Goal: Task Accomplishment & Management: Manage account settings

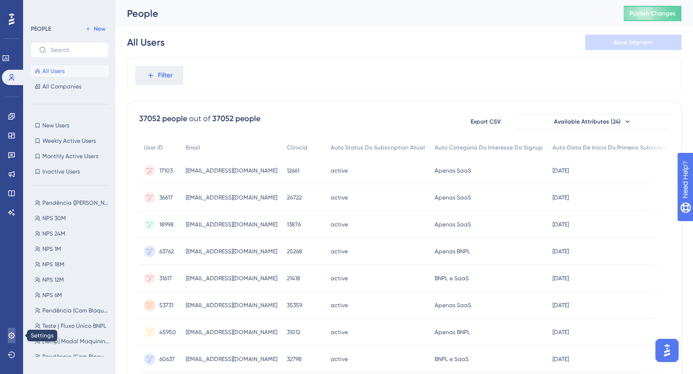
click at [11, 335] on icon at bounding box center [12, 336] width 8 height 8
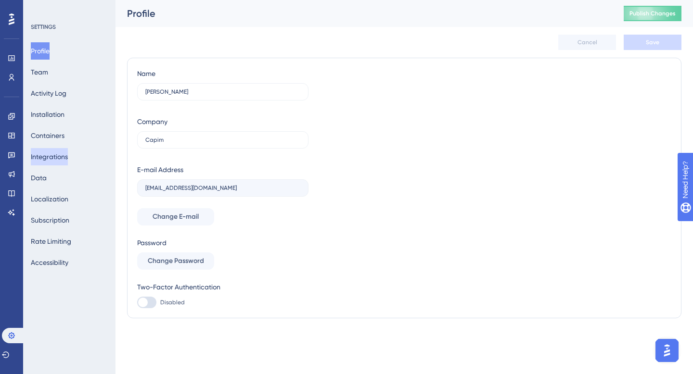
click at [67, 156] on button "Integrations" at bounding box center [49, 156] width 37 height 17
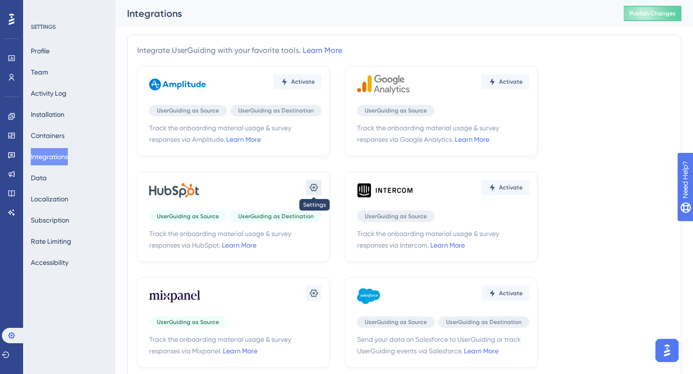
click at [313, 191] on icon at bounding box center [314, 188] width 8 height 8
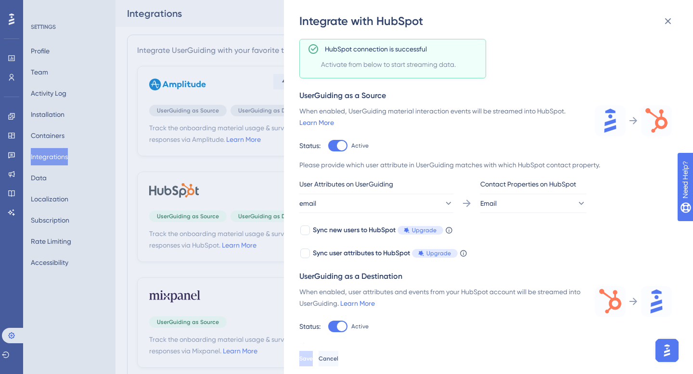
scroll to position [39, 0]
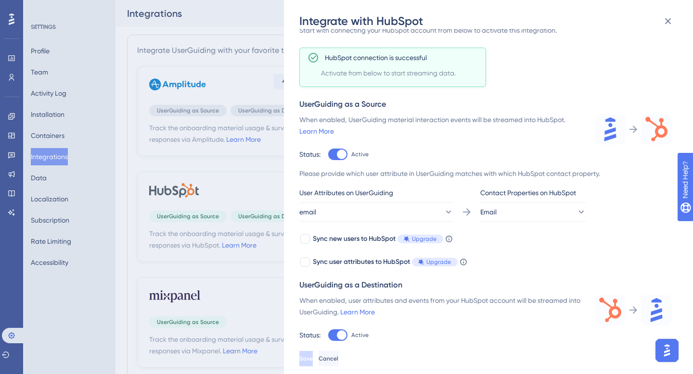
click at [342, 151] on div at bounding box center [342, 155] width 10 height 10
click at [328, 193] on input "Active" at bounding box center [328, 193] width 0 height 0
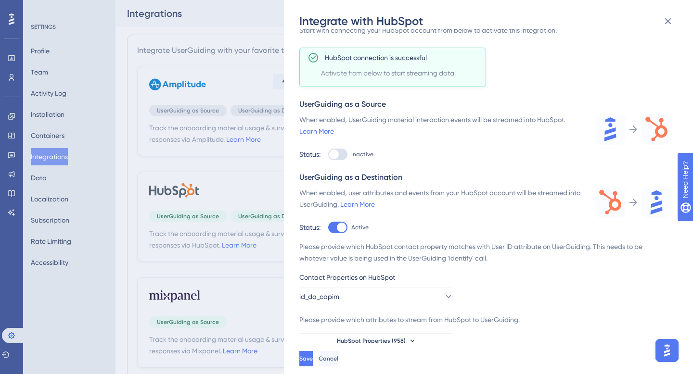
click at [334, 151] on div at bounding box center [334, 155] width 10 height 10
click at [328, 193] on input "Inactive" at bounding box center [328, 193] width 0 height 0
checkbox input "true"
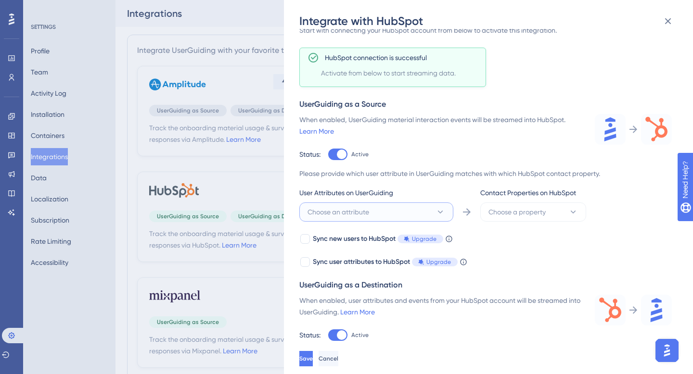
click at [359, 206] on button "Choose an attribute" at bounding box center [376, 212] width 154 height 19
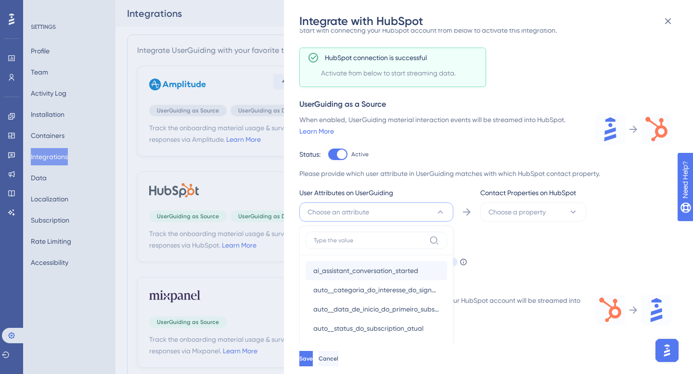
scroll to position [134, 0]
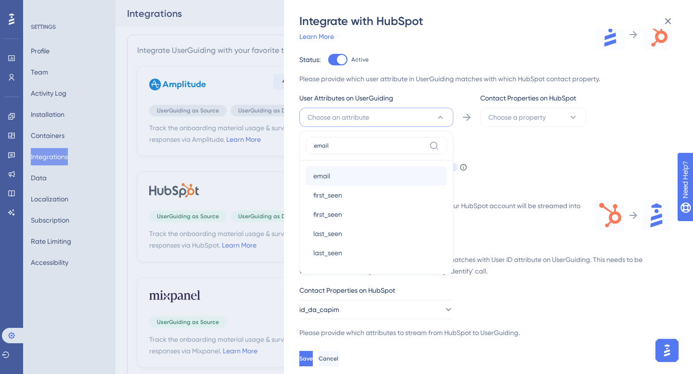
type input "email"
click at [358, 172] on div "email email" at bounding box center [376, 176] width 126 height 19
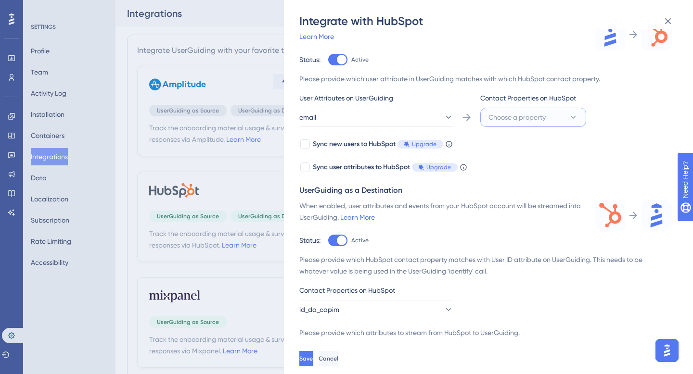
click at [536, 114] on span "Choose a property" at bounding box center [517, 118] width 57 height 12
click at [519, 176] on div "Email Email" at bounding box center [533, 176] width 78 height 19
click at [604, 150] on div "Sync new users to HubSpot Upgrade When this feature is enabled, in addition to …" at bounding box center [485, 156] width 373 height 35
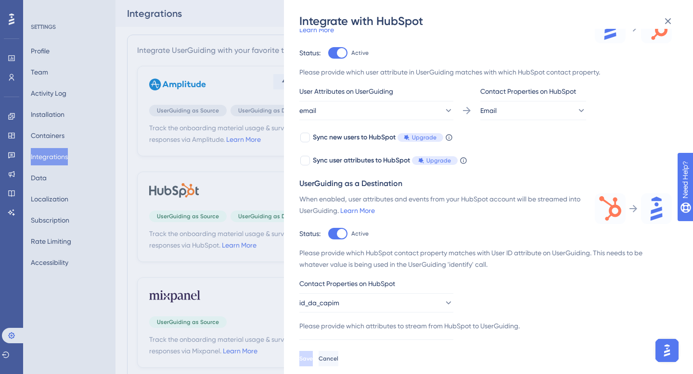
scroll to position [152, 0]
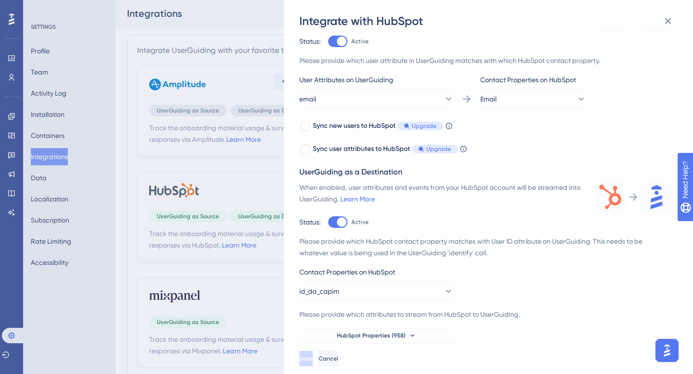
click at [566, 133] on div "Sync new users to HubSpot Upgrade When this feature is enabled, in addition to …" at bounding box center [485, 137] width 373 height 35
click at [669, 22] on icon at bounding box center [668, 21] width 6 height 6
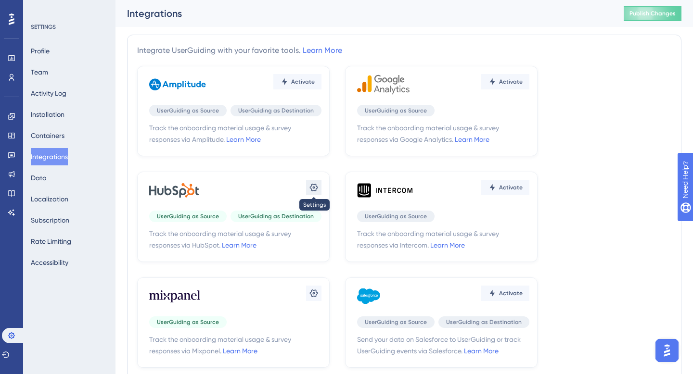
click at [306, 188] on button at bounding box center [313, 187] width 15 height 15
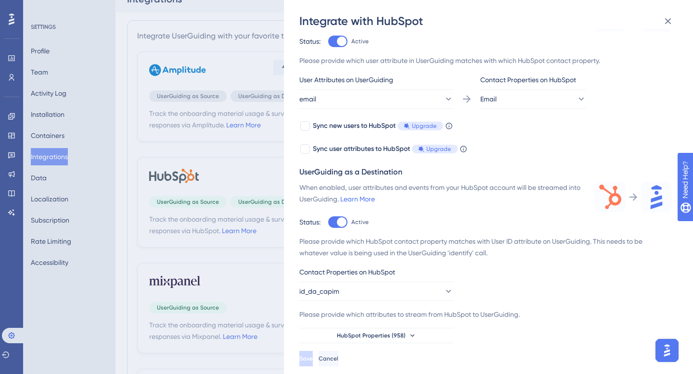
scroll to position [13, 0]
click at [667, 24] on icon at bounding box center [668, 21] width 12 height 12
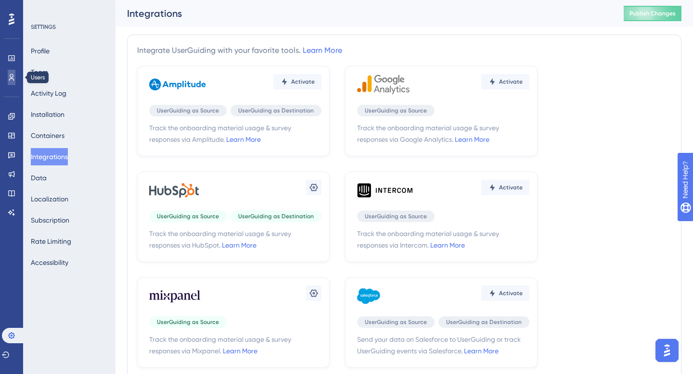
click at [13, 77] on icon at bounding box center [11, 77] width 5 height 7
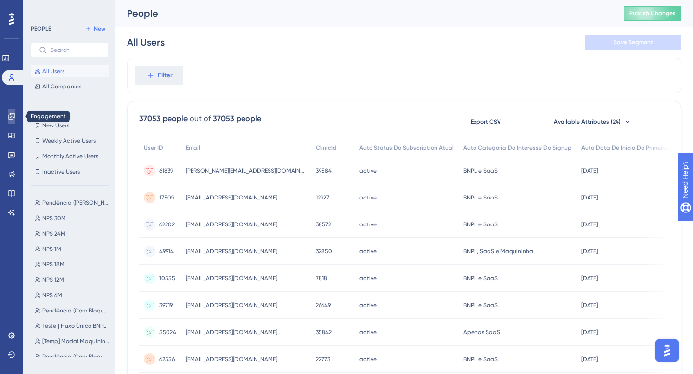
click at [14, 114] on icon at bounding box center [11, 116] width 6 height 6
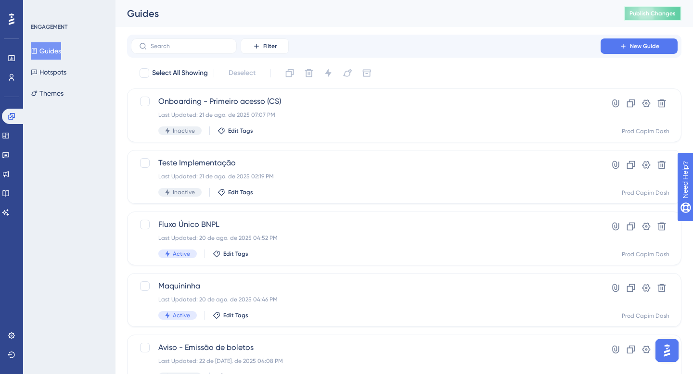
click at [664, 13] on span "Publish Changes" at bounding box center [653, 14] width 46 height 8
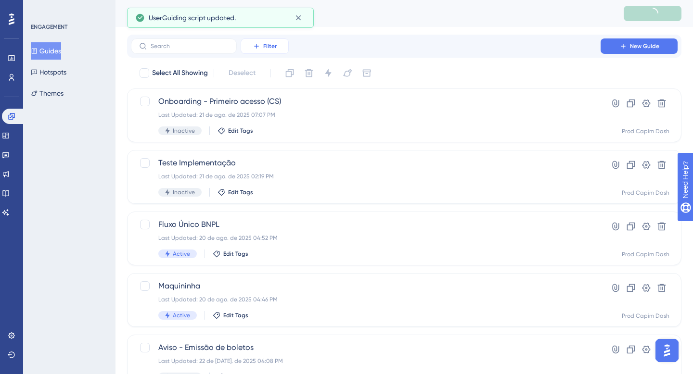
click at [266, 50] on span "Filter" at bounding box center [269, 46] width 13 height 8
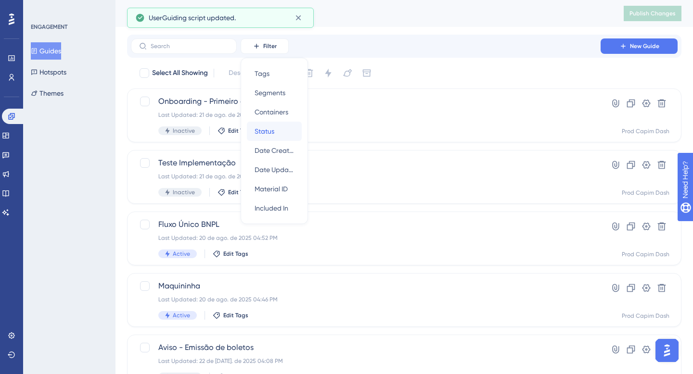
click at [273, 129] on span "Status" at bounding box center [265, 132] width 20 height 12
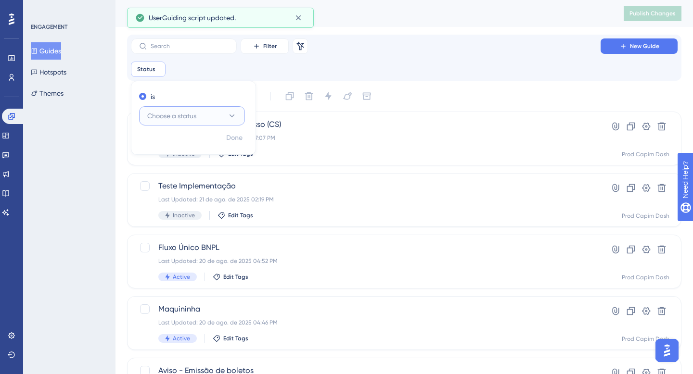
click at [200, 113] on button "Choose a status" at bounding box center [192, 115] width 106 height 19
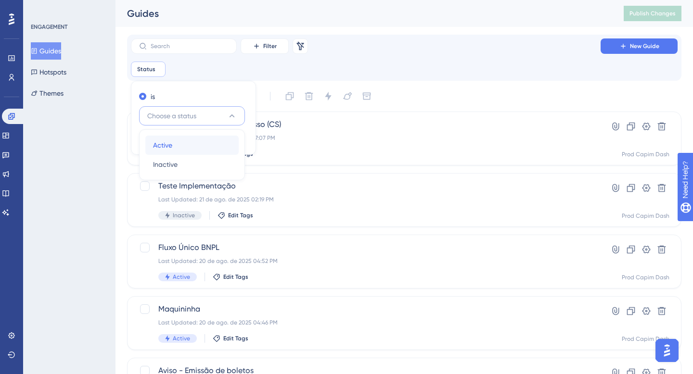
click at [203, 147] on div "Active Active" at bounding box center [192, 145] width 78 height 19
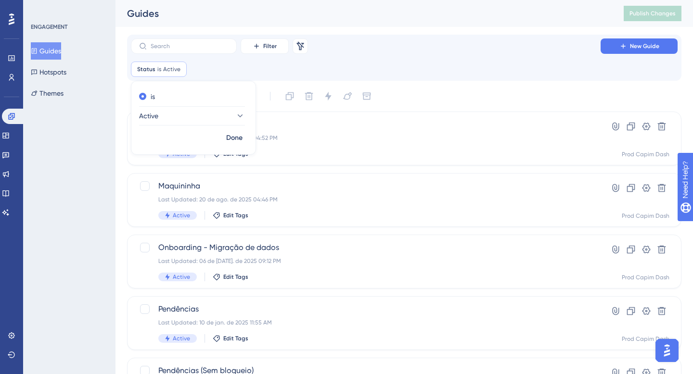
click at [360, 60] on div "Filter Remove Filters New Guide Status is Active Active Remove is Active Done" at bounding box center [404, 58] width 547 height 39
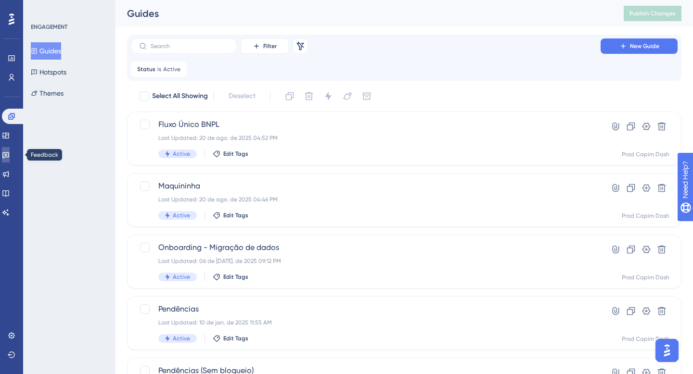
click at [9, 155] on icon at bounding box center [5, 156] width 7 height 6
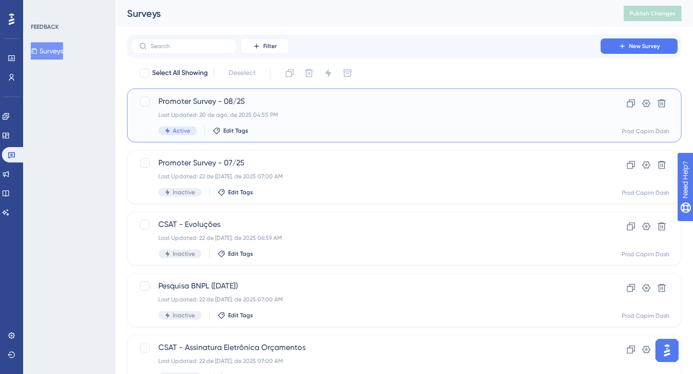
click at [275, 116] on div "Last Updated: 20 de ago. de 2025 04:55 PM" at bounding box center [365, 115] width 415 height 8
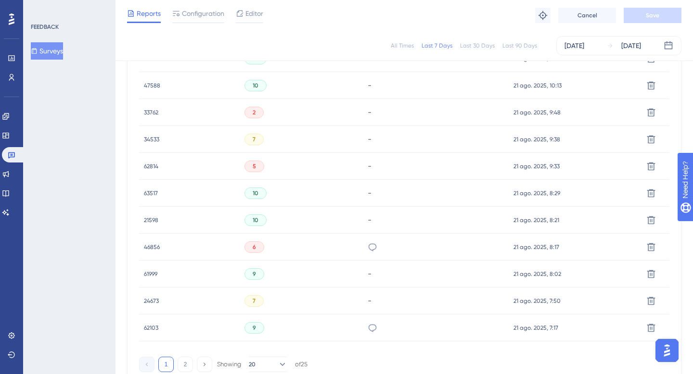
scroll to position [579, 0]
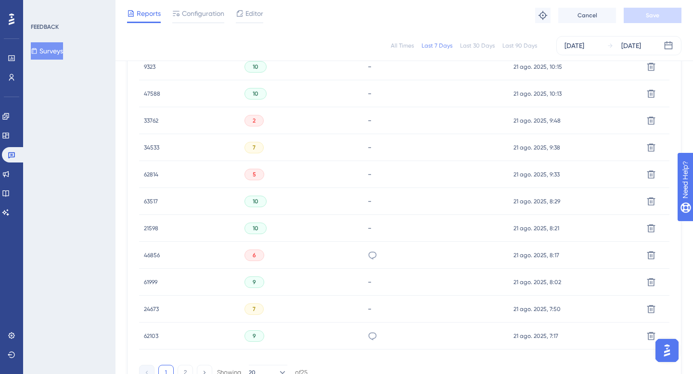
click at [149, 170] on div "62814 62814" at bounding box center [151, 174] width 14 height 27
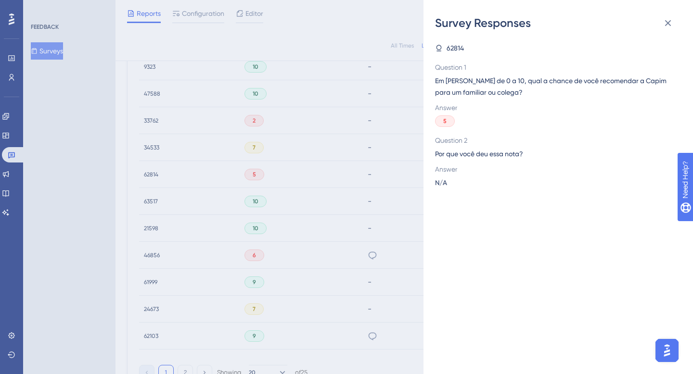
click at [456, 47] on span "62814" at bounding box center [455, 48] width 17 height 12
click at [664, 28] on icon at bounding box center [668, 23] width 12 height 12
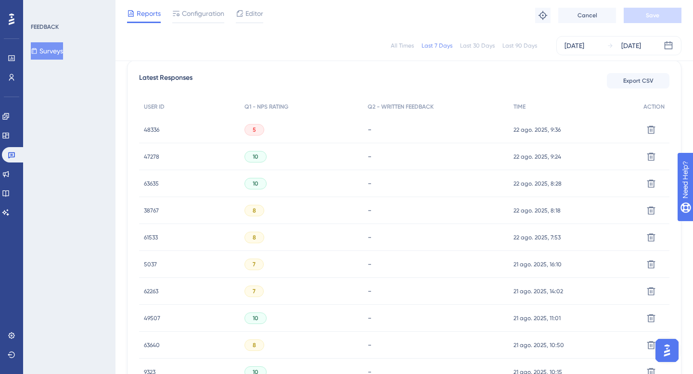
scroll to position [533, 0]
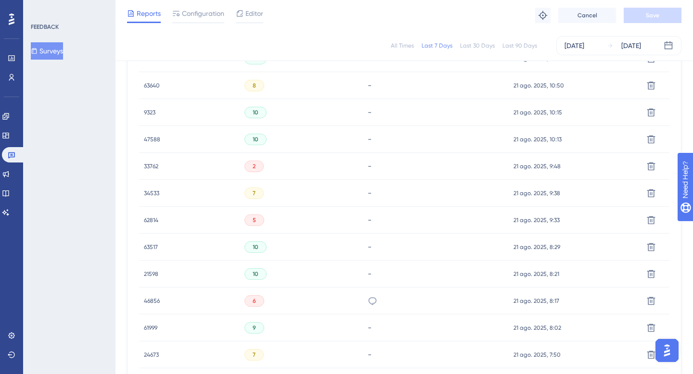
click at [152, 247] on span "63517" at bounding box center [151, 248] width 14 height 8
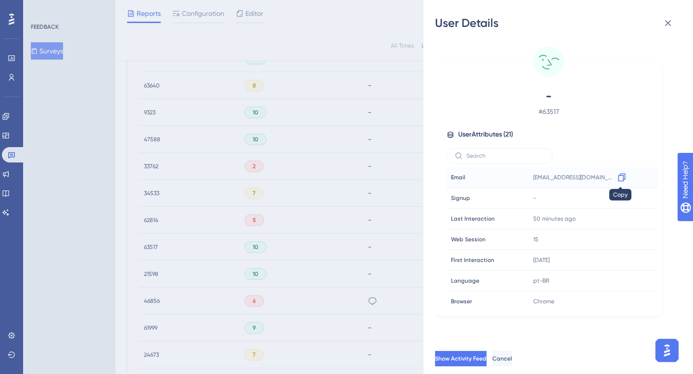
click at [617, 174] on icon at bounding box center [622, 178] width 10 height 10
click at [671, 21] on icon at bounding box center [668, 23] width 12 height 12
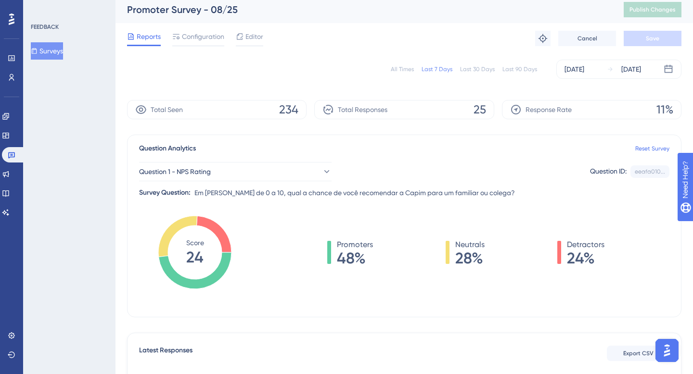
scroll to position [0, 0]
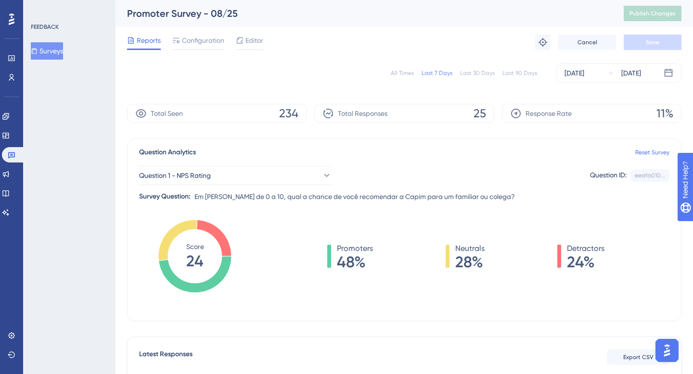
click at [407, 71] on div "All Times" at bounding box center [402, 73] width 23 height 8
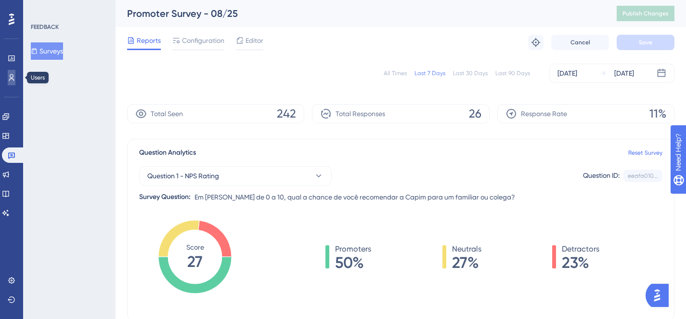
click at [11, 75] on icon at bounding box center [12, 78] width 8 height 8
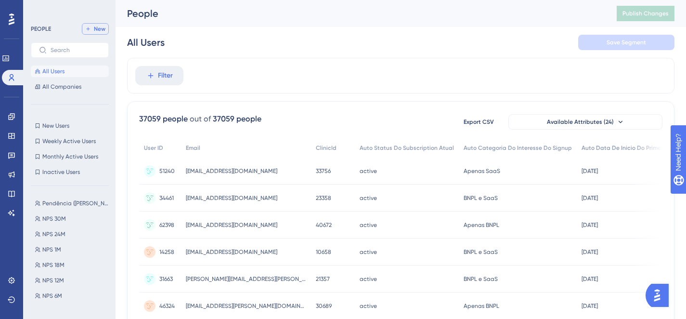
click at [98, 26] on span "New" at bounding box center [100, 29] width 12 height 8
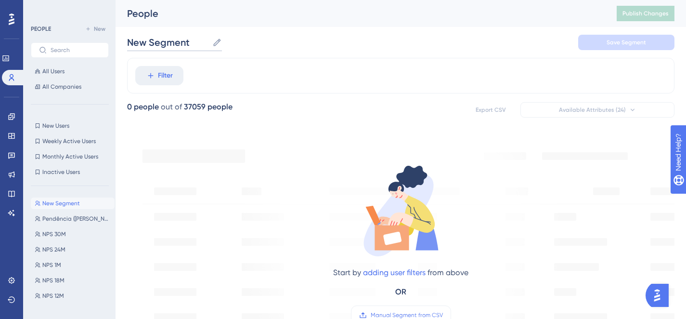
click at [171, 39] on input "New Segment" at bounding box center [167, 42] width 81 height 13
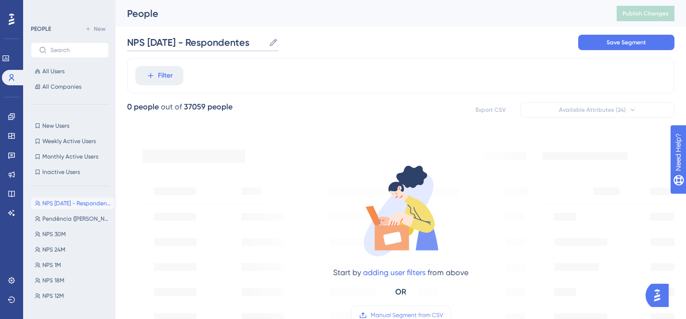
type input "NPS [DATE] - Respondentes"
click at [344, 39] on div "NPS [DATE] - Respondentes NPS [DATE] - Respondentes Save Segment" at bounding box center [400, 42] width 547 height 31
click at [158, 64] on div "Filter" at bounding box center [400, 76] width 547 height 36
click at [160, 72] on span "Filter" at bounding box center [165, 76] width 15 height 12
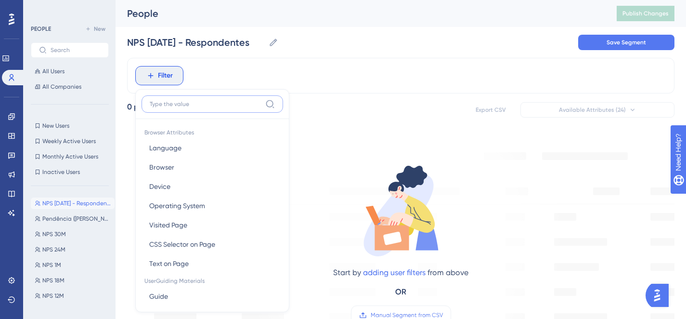
scroll to position [41, 0]
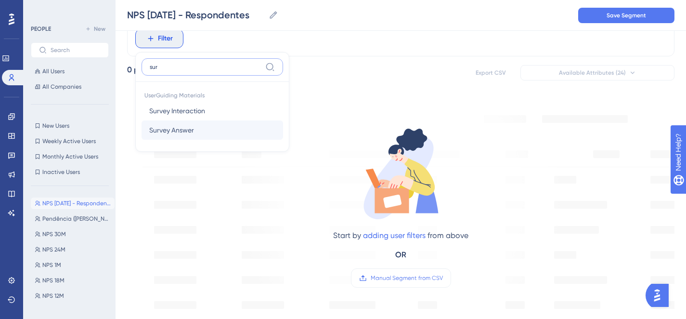
type input "sur"
click at [202, 127] on button "Survey Answer Survey Answer" at bounding box center [213, 129] width 142 height 19
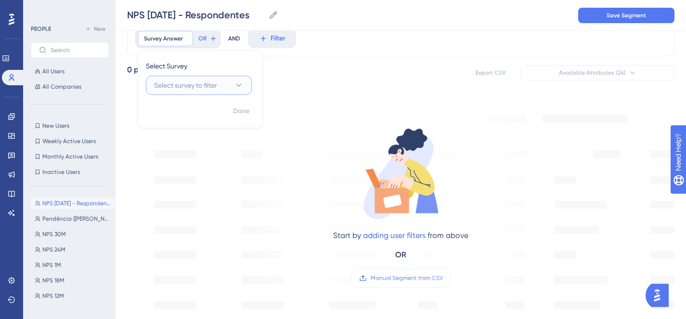
click at [217, 84] on span "Select survey to filter" at bounding box center [185, 85] width 63 height 12
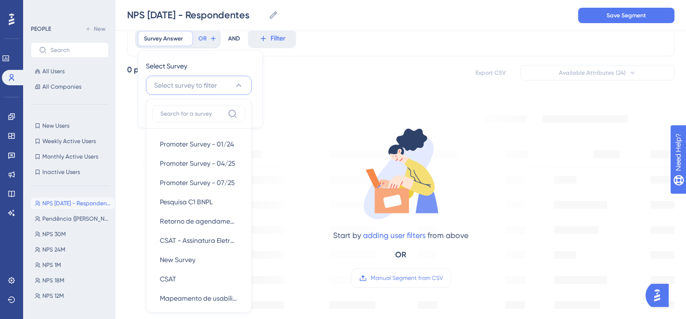
scroll to position [78, 0]
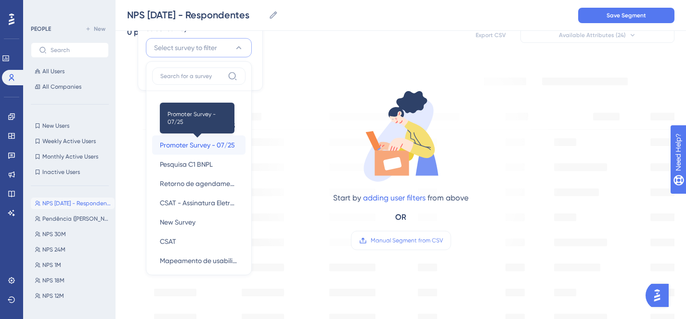
click at [217, 141] on span "Promoter Survey - 07/25" at bounding box center [197, 145] width 75 height 12
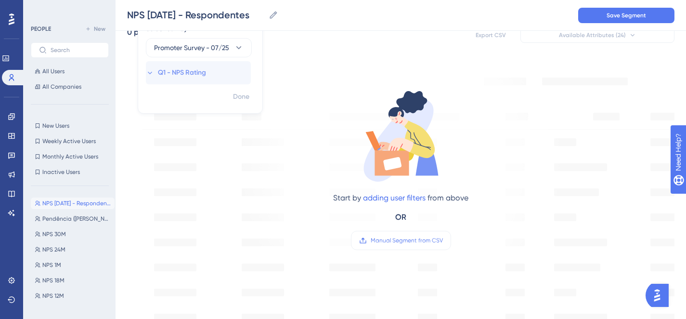
click at [171, 71] on span "Q1 - NPS Rating" at bounding box center [182, 73] width 48 height 12
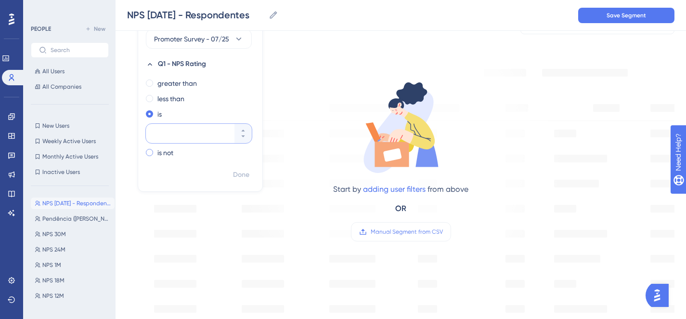
scroll to position [75, 0]
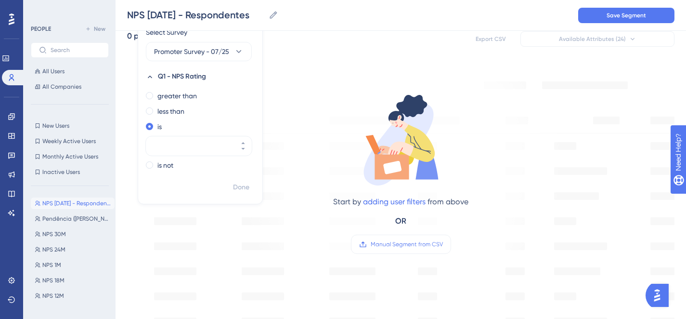
click at [272, 82] on div "Start by adding user filters from above OR Manual Segment from CSV" at bounding box center [401, 165] width 326 height 198
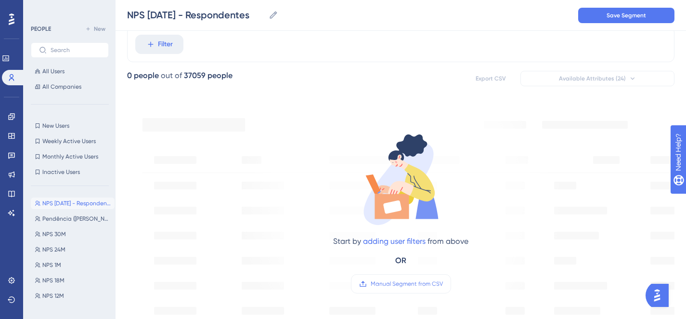
scroll to position [10, 0]
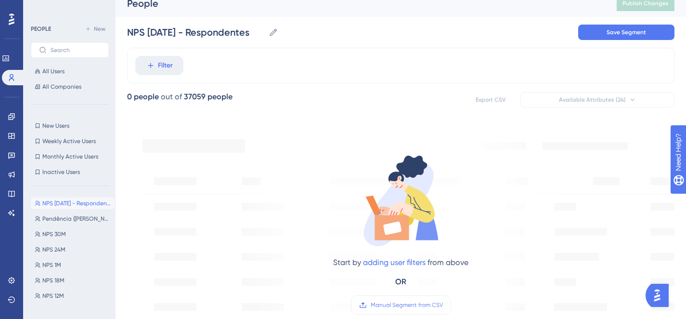
click at [186, 63] on div "Filter" at bounding box center [400, 66] width 547 height 36
click at [165, 64] on span "Filter" at bounding box center [165, 66] width 15 height 12
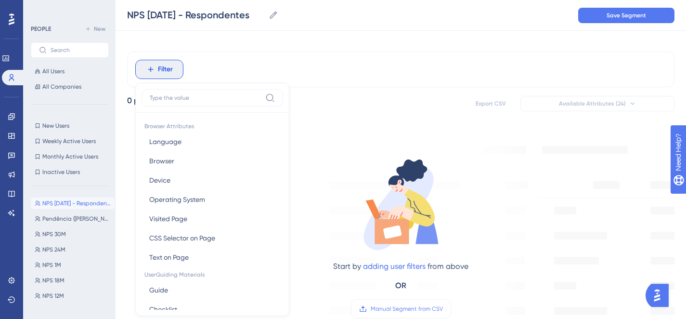
scroll to position [46, 0]
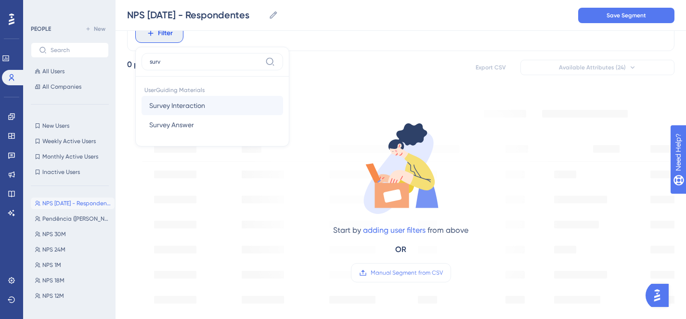
type input "surv"
click at [188, 100] on span "Survey Interaction" at bounding box center [177, 106] width 56 height 12
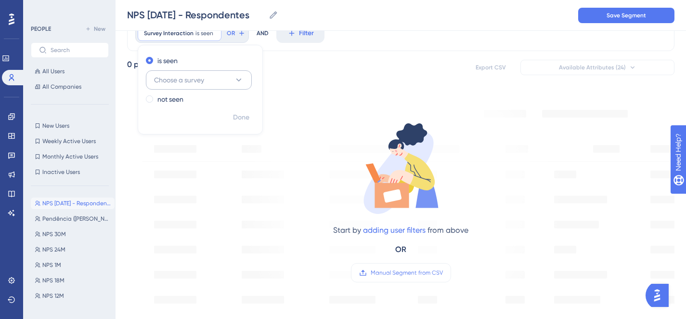
scroll to position [23, 0]
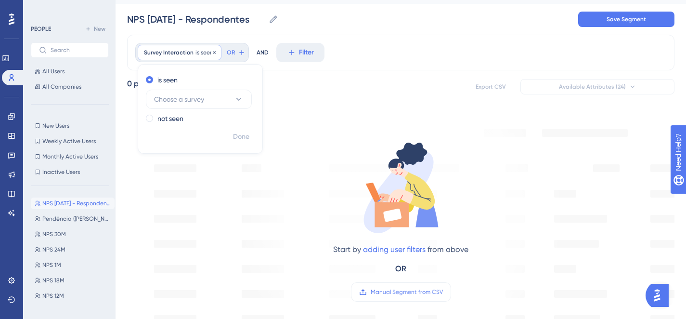
click at [179, 53] on span "Survey Interaction" at bounding box center [169, 53] width 50 height 8
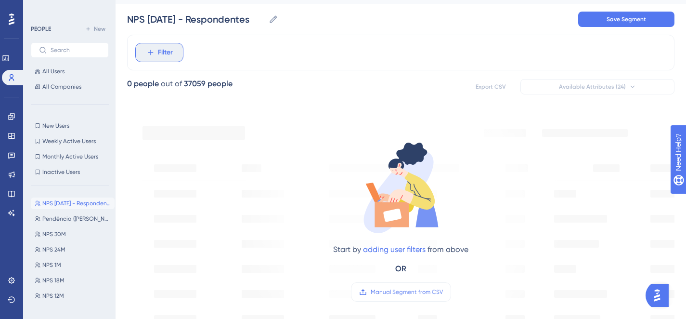
click at [156, 56] on button "Filter" at bounding box center [159, 52] width 48 height 19
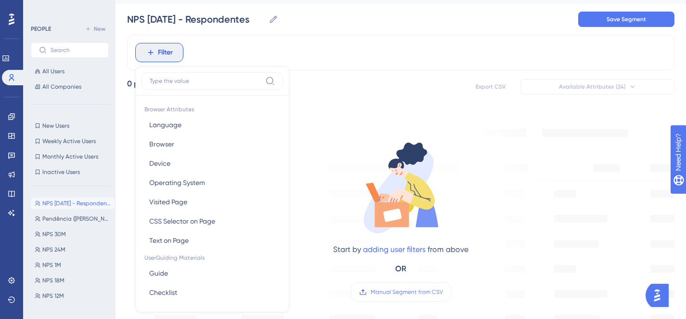
scroll to position [52, 0]
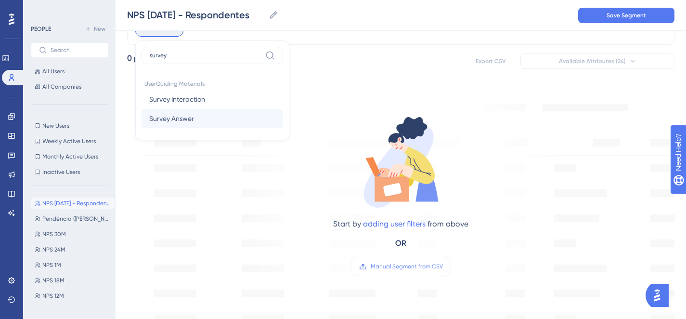
type input "survey"
click at [196, 117] on button "Survey Answer Survey Answer" at bounding box center [213, 118] width 142 height 19
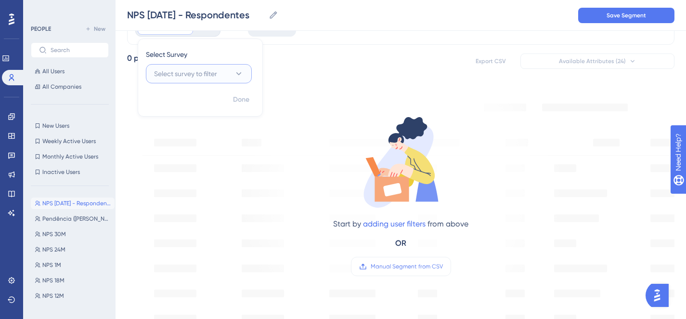
click at [204, 72] on span "Select survey to filter" at bounding box center [185, 74] width 63 height 12
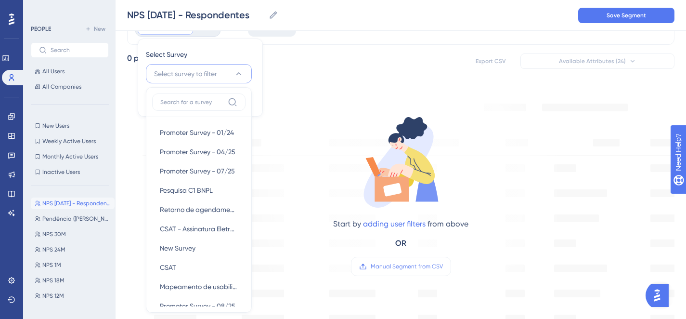
scroll to position [84, 0]
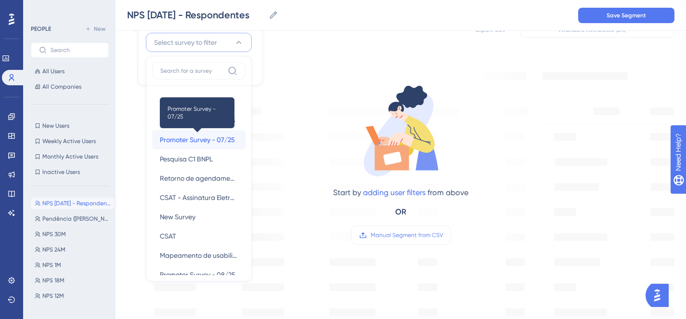
click at [208, 135] on span "Promoter Survey - 07/25" at bounding box center [197, 140] width 75 height 12
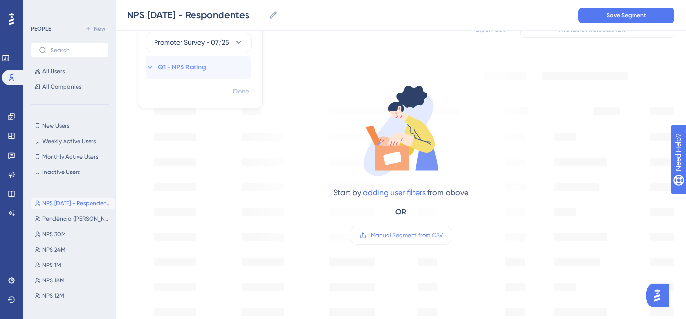
click at [182, 70] on span "Q1 - NPS Rating" at bounding box center [182, 68] width 48 height 12
click at [176, 89] on label "greater than" at bounding box center [176, 87] width 39 height 12
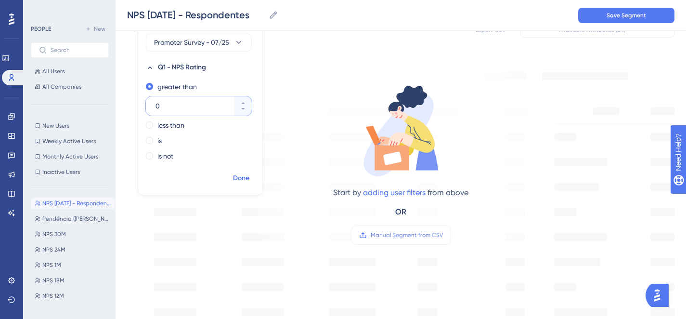
type input "0"
click at [239, 176] on span "Done" at bounding box center [241, 178] width 16 height 12
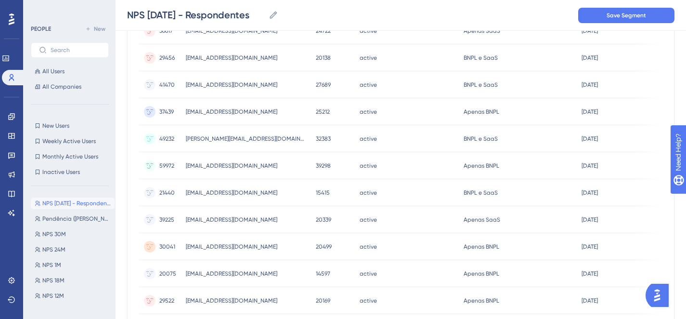
scroll to position [0, 0]
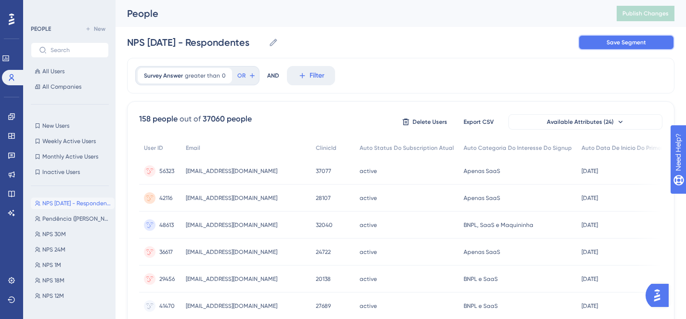
click at [617, 39] on span "Save Segment" at bounding box center [625, 43] width 39 height 8
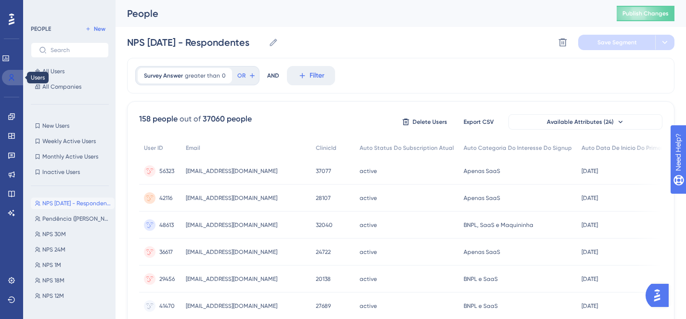
click at [8, 77] on icon at bounding box center [12, 78] width 8 height 8
click at [13, 116] on icon at bounding box center [12, 117] width 8 height 8
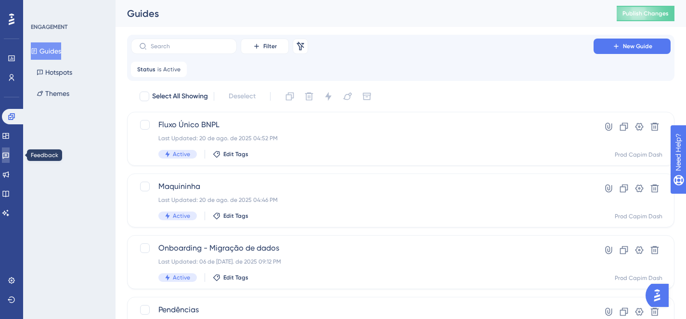
click at [10, 149] on link at bounding box center [6, 154] width 8 height 15
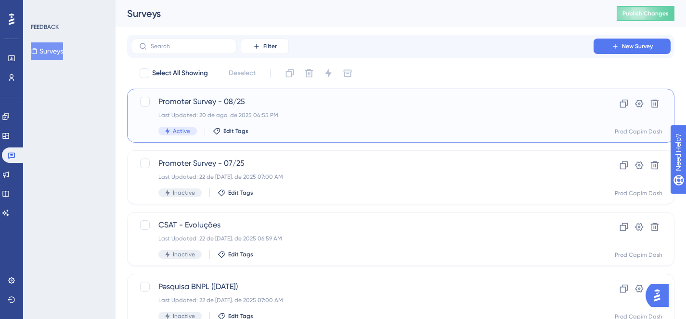
click at [328, 119] on div "Promoter Survey - 08/25 Last Updated: 20 de ago. de 2025 04:55 PM Active Edit T…" at bounding box center [362, 115] width 408 height 39
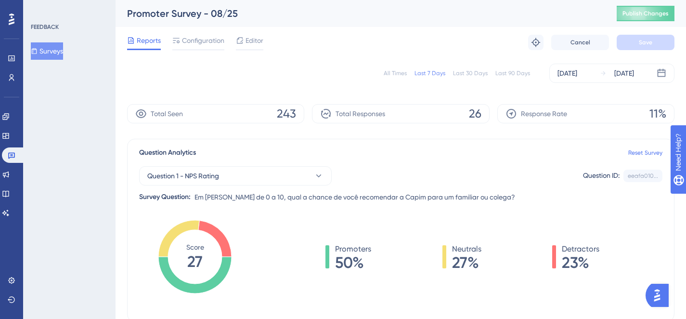
click at [202, 42] on span "Configuration" at bounding box center [203, 41] width 42 height 12
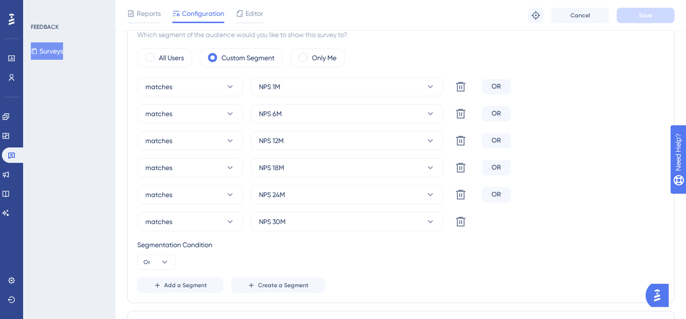
scroll to position [419, 0]
click at [461, 86] on icon at bounding box center [461, 86] width 12 height 12
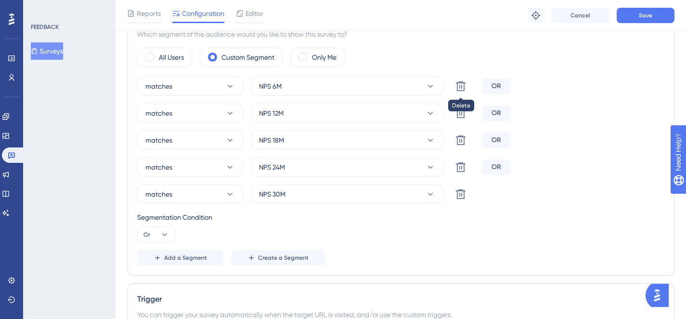
click at [461, 86] on icon at bounding box center [461, 86] width 12 height 12
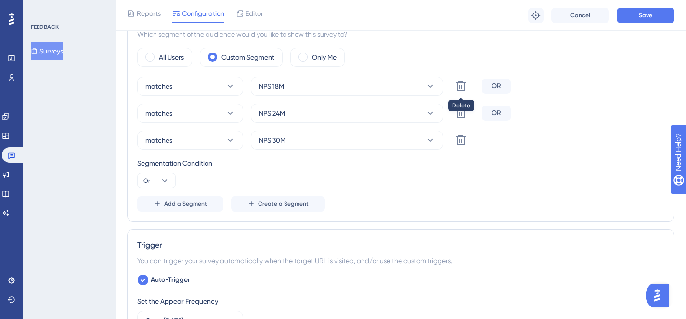
click at [461, 86] on icon at bounding box center [461, 86] width 12 height 12
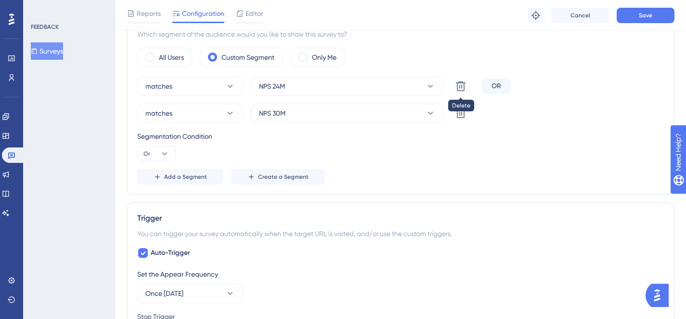
click at [461, 86] on icon at bounding box center [461, 86] width 12 height 12
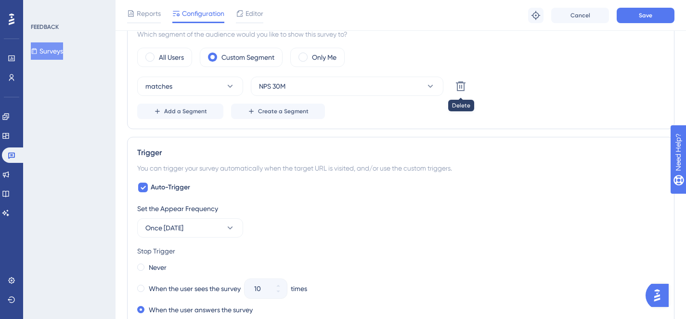
click at [461, 86] on icon at bounding box center [461, 86] width 12 height 12
click at [207, 90] on button "matches" at bounding box center [190, 86] width 106 height 19
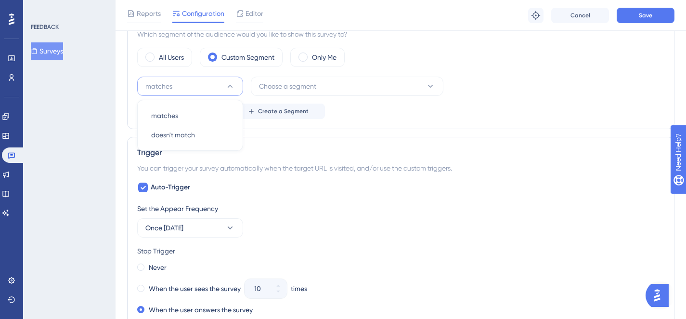
click at [207, 90] on button "matches" at bounding box center [190, 86] width 106 height 19
click at [296, 90] on span "Choose a segment" at bounding box center [287, 86] width 57 height 12
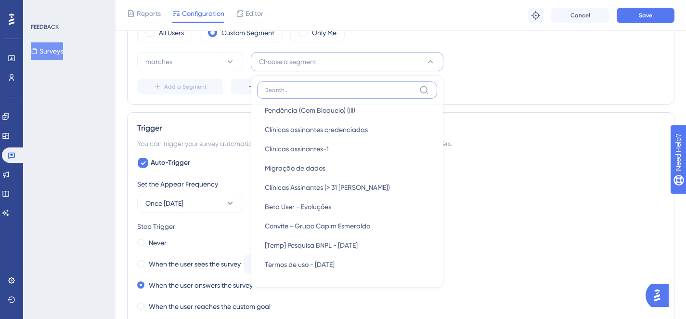
scroll to position [308, 0]
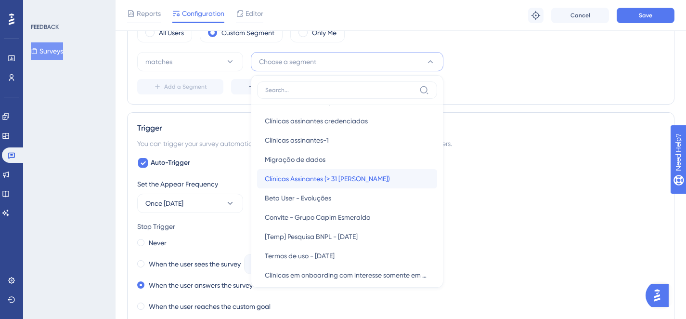
click at [354, 177] on span "Clínicas Assinantes (> 31 [PERSON_NAME])" at bounding box center [327, 179] width 125 height 12
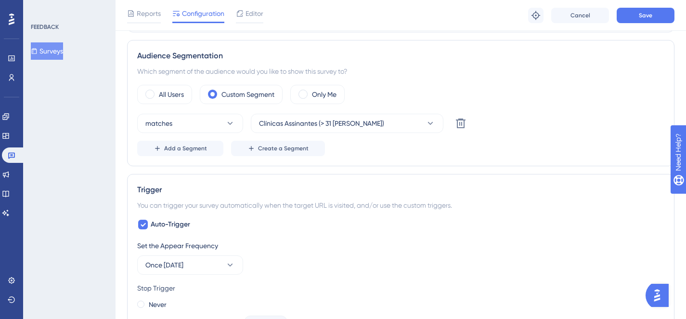
scroll to position [360, 0]
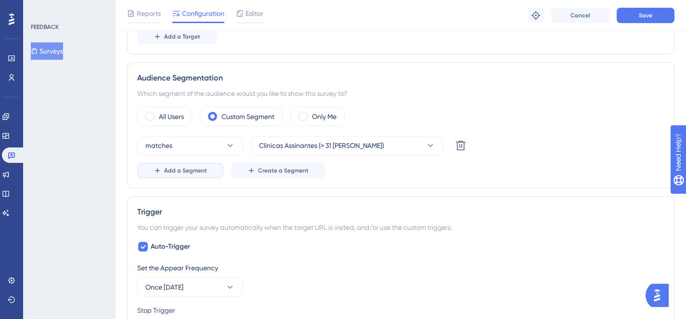
click at [182, 171] on span "Add a Segment" at bounding box center [185, 171] width 43 height 8
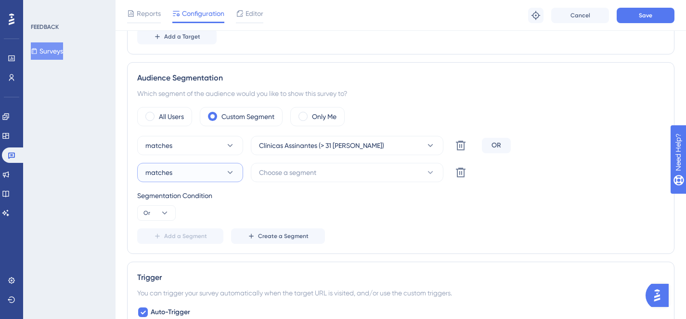
click at [186, 172] on button "matches" at bounding box center [190, 172] width 106 height 19
click at [204, 219] on div "doesn't match doesn't match" at bounding box center [190, 220] width 78 height 19
click at [310, 177] on span "Choose a segment" at bounding box center [287, 173] width 57 height 12
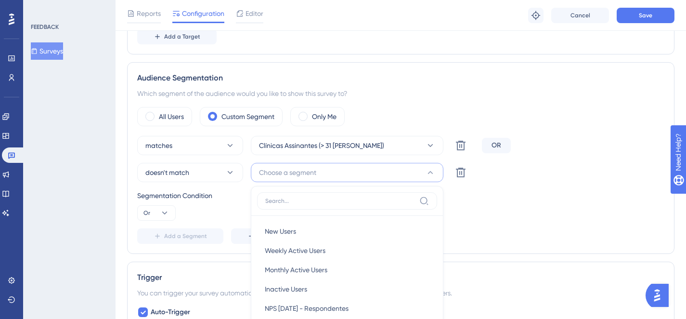
scroll to position [463, 0]
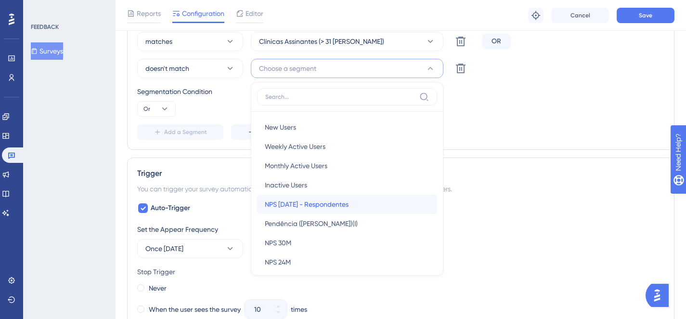
click at [333, 206] on span "NPS jul/25 - Respondentes" at bounding box center [307, 204] width 84 height 12
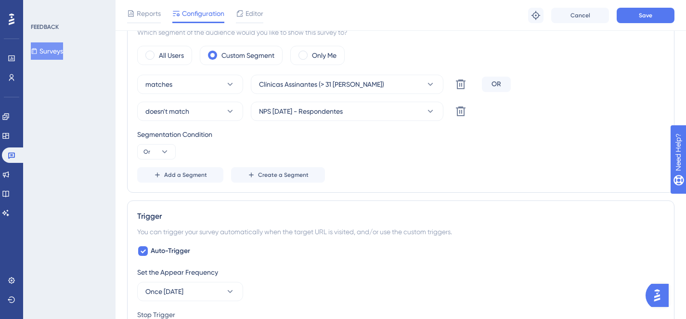
scroll to position [420, 0]
click at [392, 133] on div "Segmentation Condition" at bounding box center [400, 135] width 527 height 12
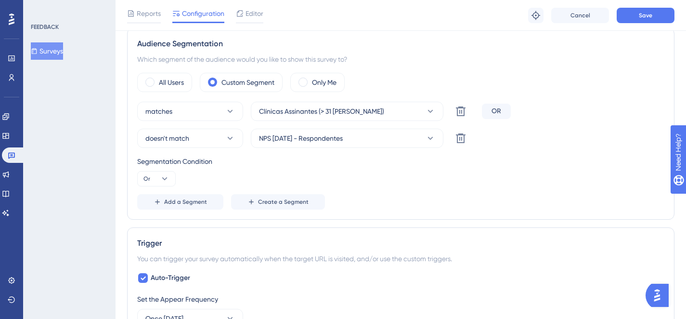
scroll to position [394, 0]
click at [173, 172] on button "Or" at bounding box center [156, 177] width 39 height 15
click at [162, 201] on div "And And" at bounding box center [156, 205] width 18 height 19
click at [377, 178] on div "Segmentation Condition And" at bounding box center [400, 170] width 527 height 31
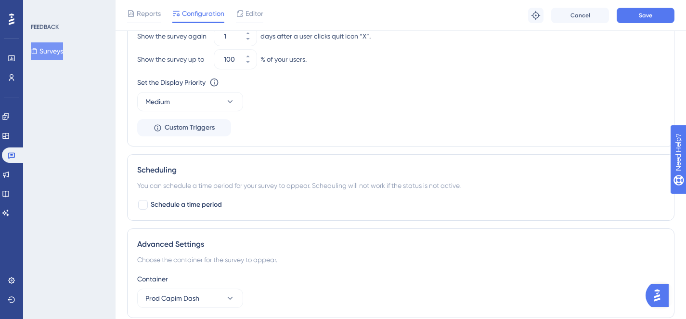
scroll to position [898, 0]
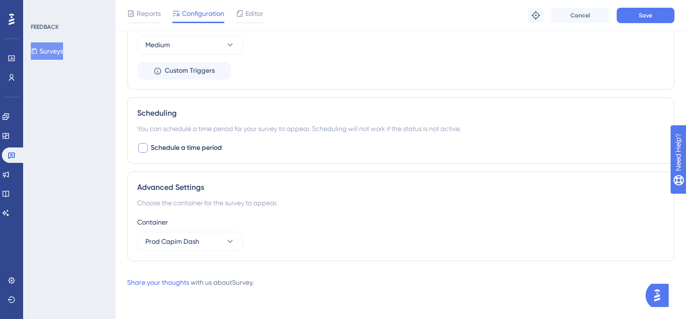
click at [168, 148] on span "Schedule a time period" at bounding box center [186, 148] width 71 height 12
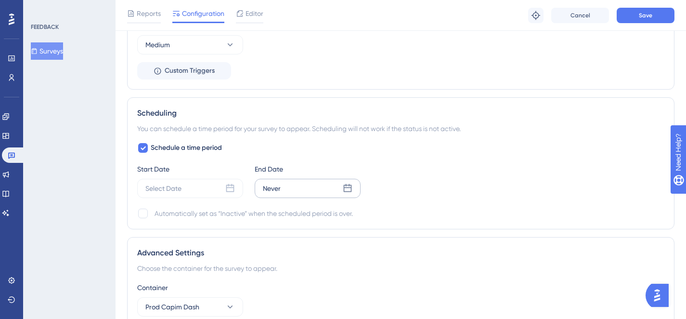
click at [270, 188] on div "Never" at bounding box center [272, 188] width 18 height 12
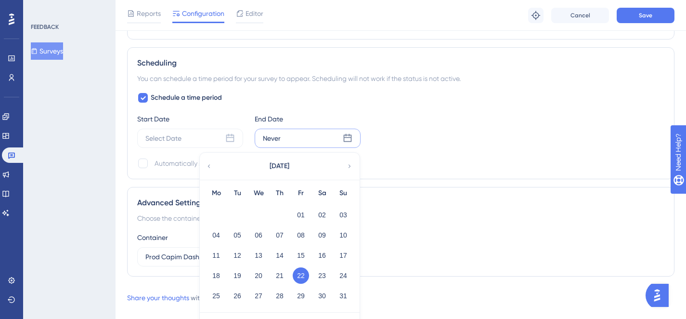
scroll to position [973, 0]
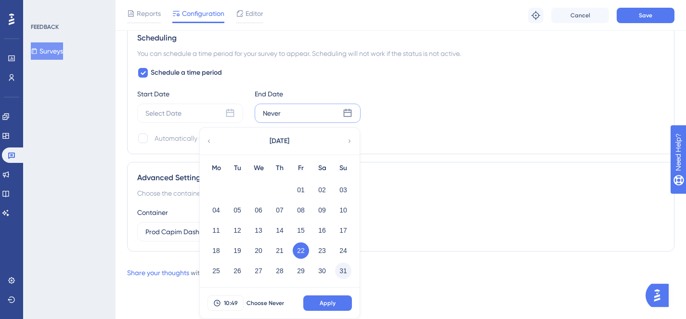
click at [341, 268] on button "31" at bounding box center [343, 270] width 16 height 16
click at [340, 300] on button "Apply" at bounding box center [327, 302] width 49 height 15
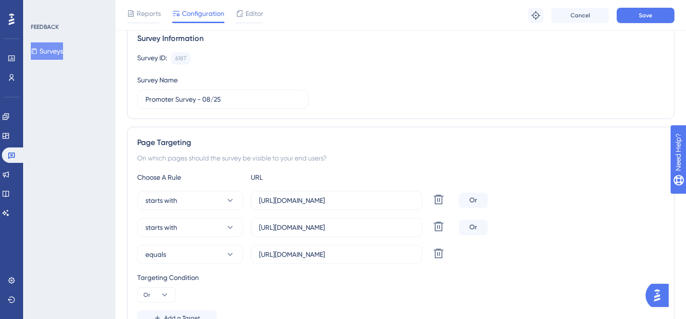
scroll to position [0, 0]
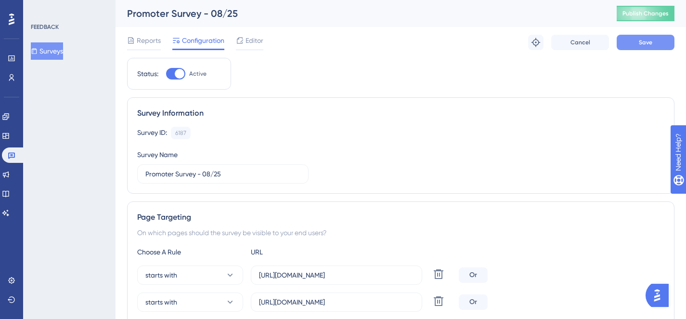
click at [633, 37] on button "Save" at bounding box center [646, 42] width 58 height 15
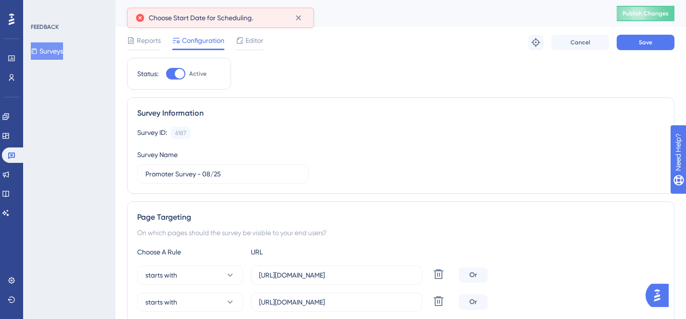
click at [306, 16] on div "Choose Start Date for Scheduling." at bounding box center [220, 18] width 187 height 20
click at [297, 16] on icon at bounding box center [298, 17] width 5 height 5
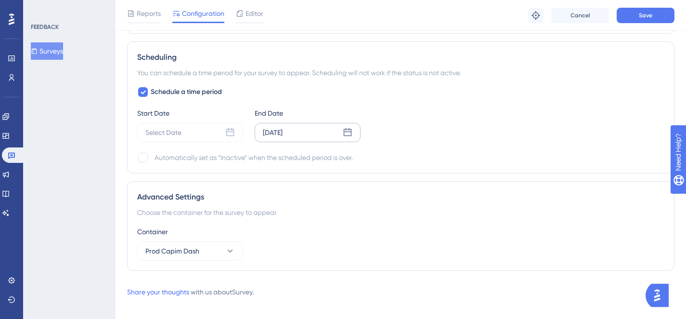
scroll to position [964, 0]
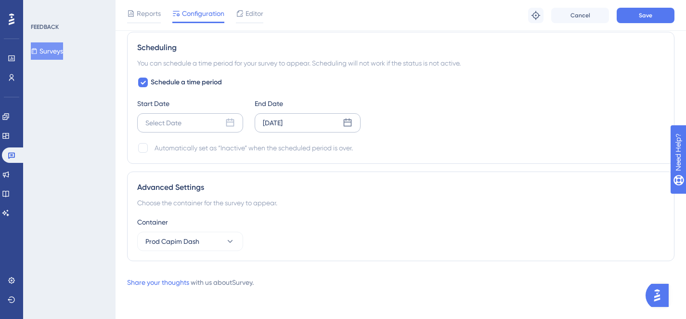
click at [167, 121] on div "Select Date" at bounding box center [163, 123] width 36 height 12
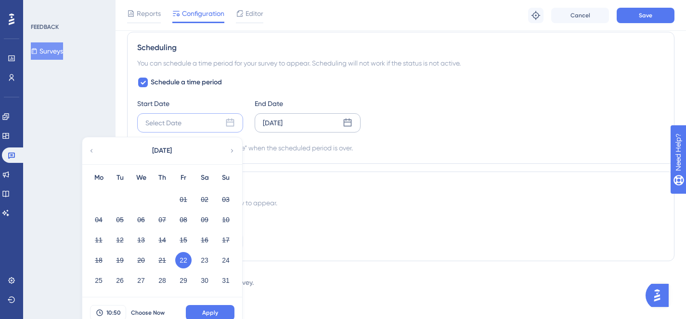
click at [179, 258] on button "22" at bounding box center [183, 260] width 16 height 16
click at [184, 259] on button "22" at bounding box center [183, 260] width 16 height 16
click at [209, 309] on span "Apply" at bounding box center [210, 313] width 16 height 8
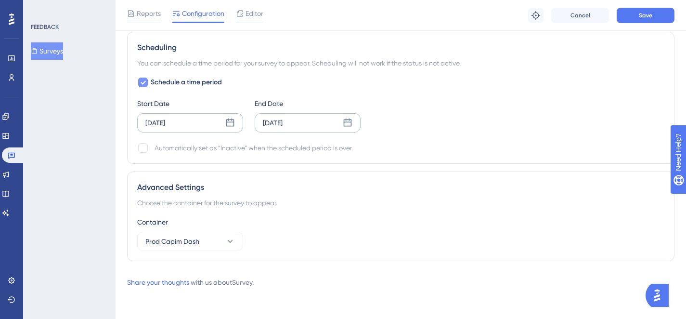
click at [147, 86] on div at bounding box center [143, 83] width 12 height 12
checkbox input "false"
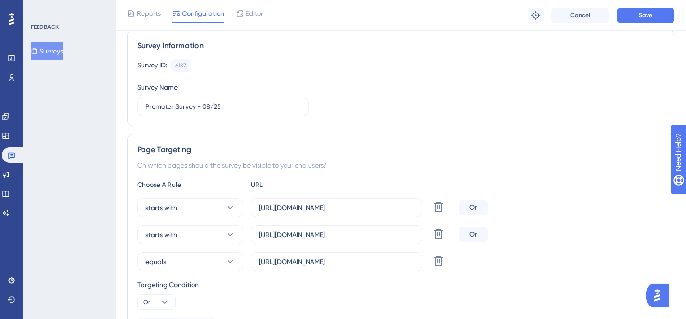
scroll to position [0, 0]
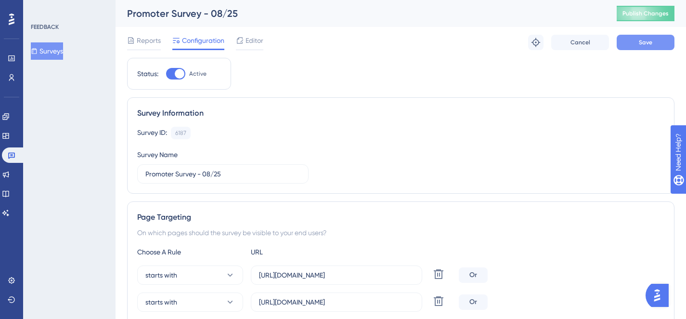
click at [638, 49] on button "Save" at bounding box center [646, 42] width 58 height 15
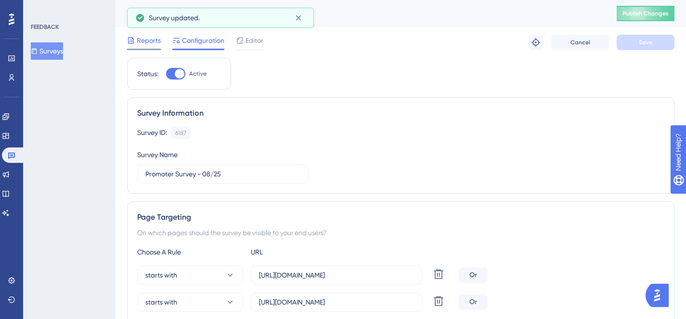
click at [150, 43] on span "Reports" at bounding box center [149, 41] width 24 height 12
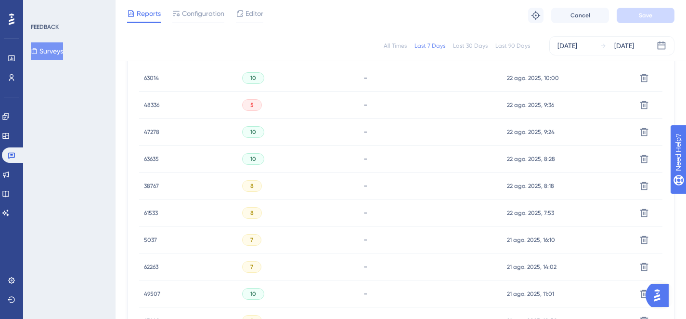
scroll to position [226, 0]
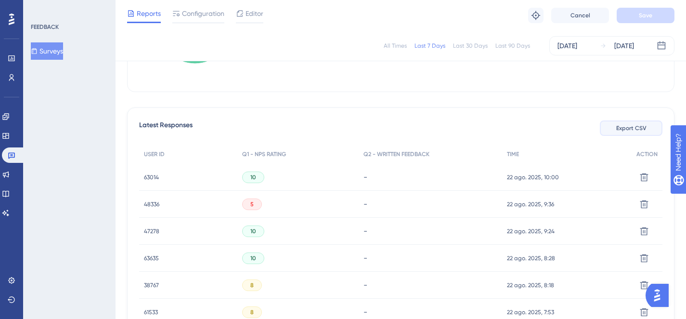
click at [616, 130] on span "Export CSV" at bounding box center [631, 128] width 30 height 8
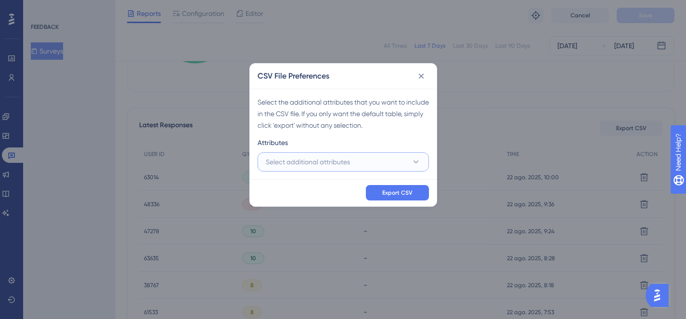
click at [358, 166] on button "Select additional attributes" at bounding box center [342, 161] width 171 height 19
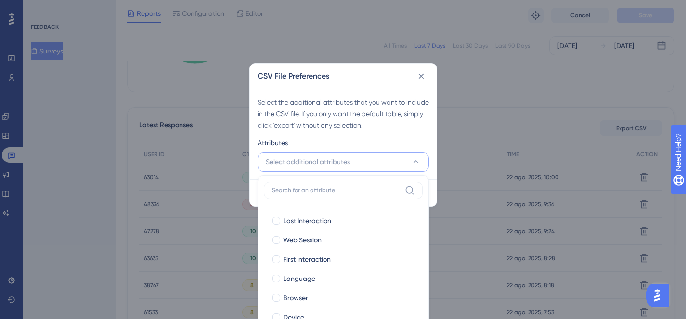
scroll to position [283, 0]
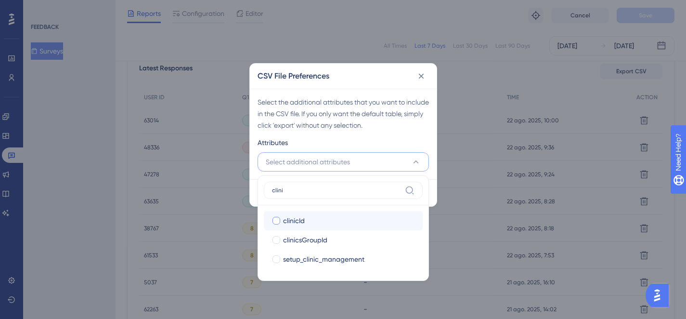
type input "clini"
click at [296, 216] on span "clinicId" at bounding box center [294, 221] width 22 height 12
checkbox input "true"
click at [362, 124] on div "Select the additional attributes that you want to include in the CSV file. If y…" at bounding box center [342, 113] width 171 height 35
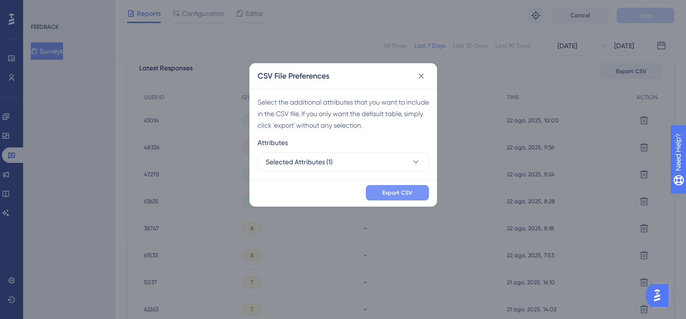
click at [414, 193] on button "Export CSV" at bounding box center [397, 192] width 63 height 15
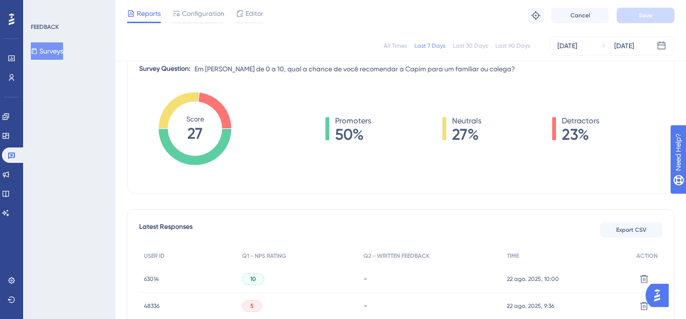
scroll to position [0, 0]
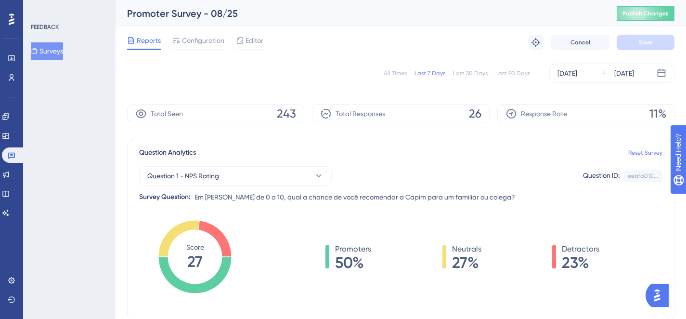
click at [376, 41] on div "Reports Configuration Editor Troubleshoot Cancel Save" at bounding box center [400, 42] width 547 height 31
click at [195, 38] on span "Configuration" at bounding box center [203, 41] width 42 height 12
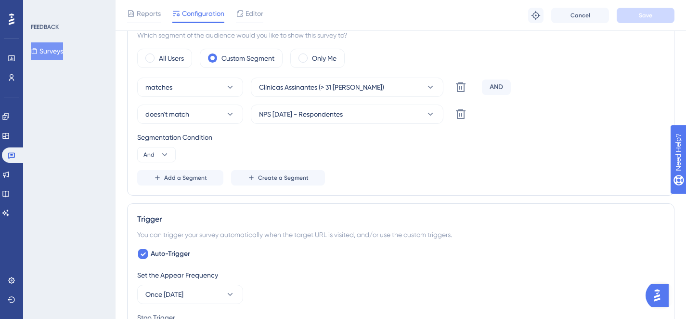
scroll to position [422, 0]
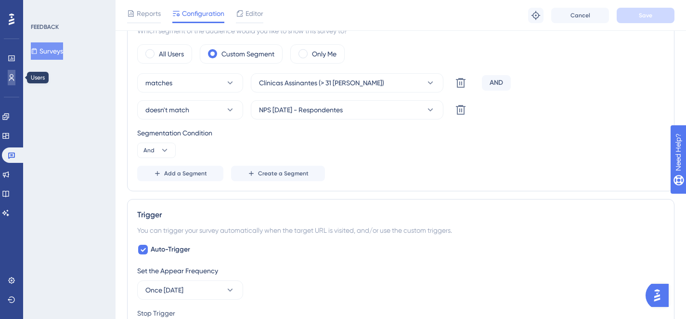
click at [8, 76] on icon at bounding box center [12, 78] width 8 height 8
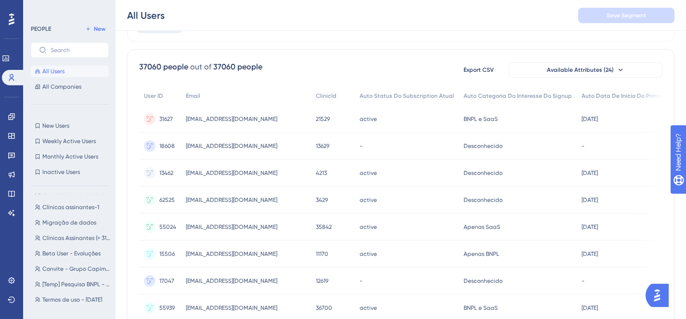
scroll to position [203, 0]
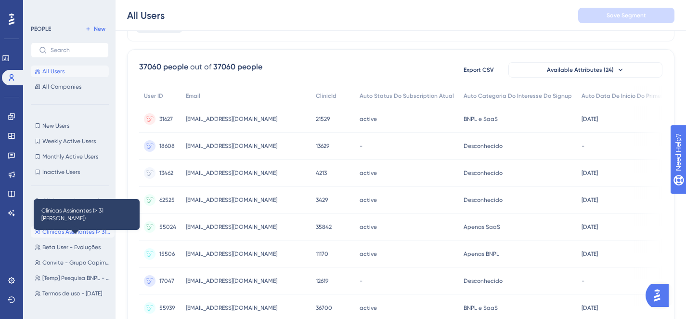
click at [82, 232] on span "Clínicas Assinantes (> 31 [PERSON_NAME])" at bounding box center [76, 232] width 68 height 8
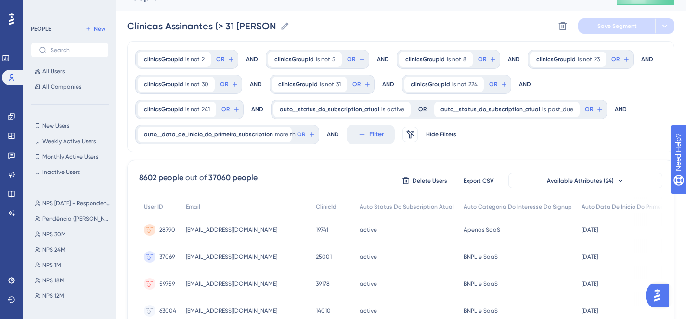
scroll to position [0, 0]
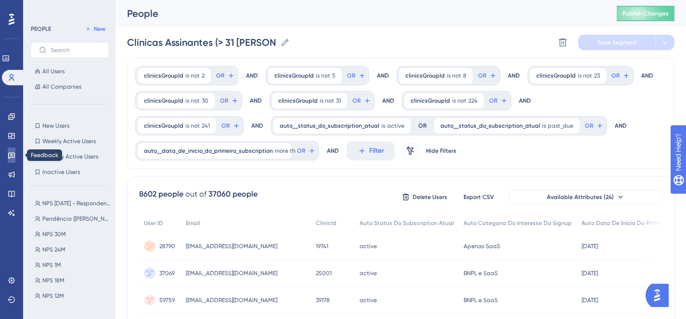
click at [11, 159] on link at bounding box center [12, 154] width 8 height 15
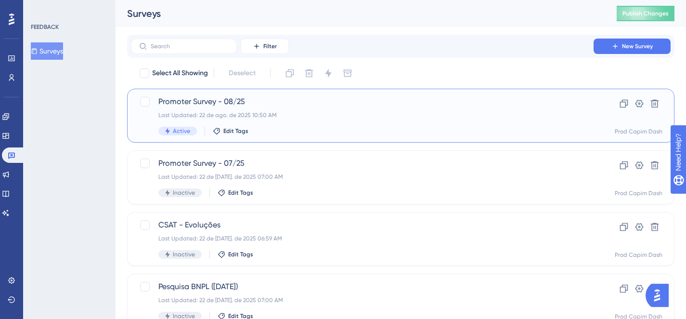
click at [348, 125] on div "Promoter Survey - 08/25 Last Updated: 22 de ago. de 2025 10:50 AM Active Edit T…" at bounding box center [362, 115] width 408 height 39
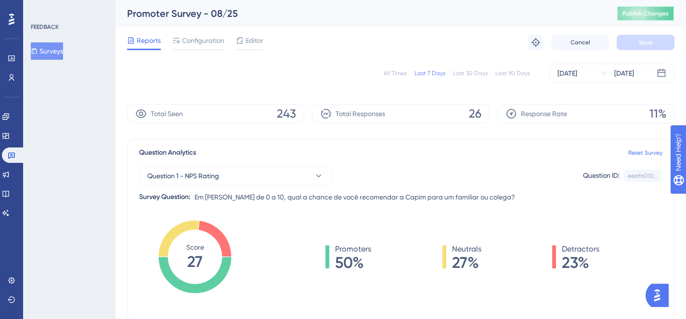
click at [649, 13] on span "Publish Changes" at bounding box center [645, 14] width 46 height 8
click at [211, 37] on span "Configuration" at bounding box center [203, 41] width 42 height 12
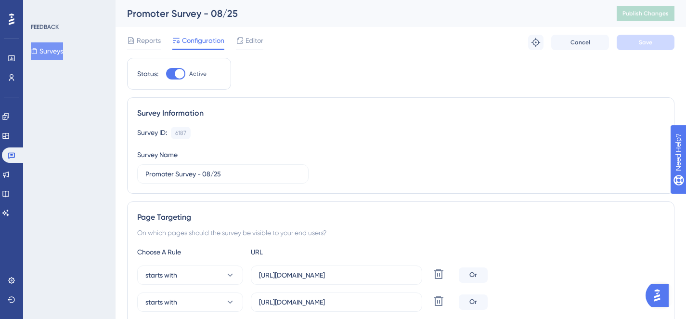
click at [147, 34] on div "Reports Configuration Editor Troubleshoot Cancel Save" at bounding box center [400, 42] width 547 height 31
click at [151, 44] on span "Reports" at bounding box center [149, 41] width 24 height 12
